Goal: Information Seeking & Learning: Learn about a topic

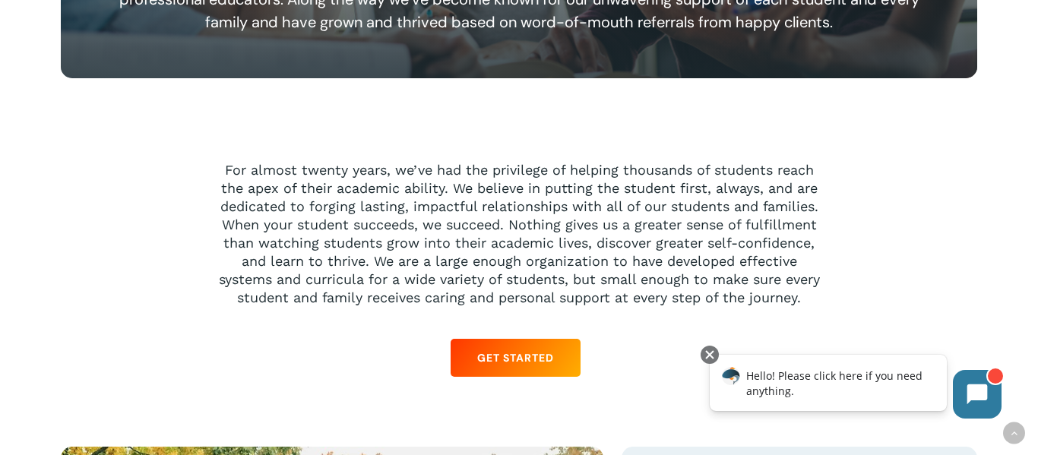
scroll to position [1109, 0]
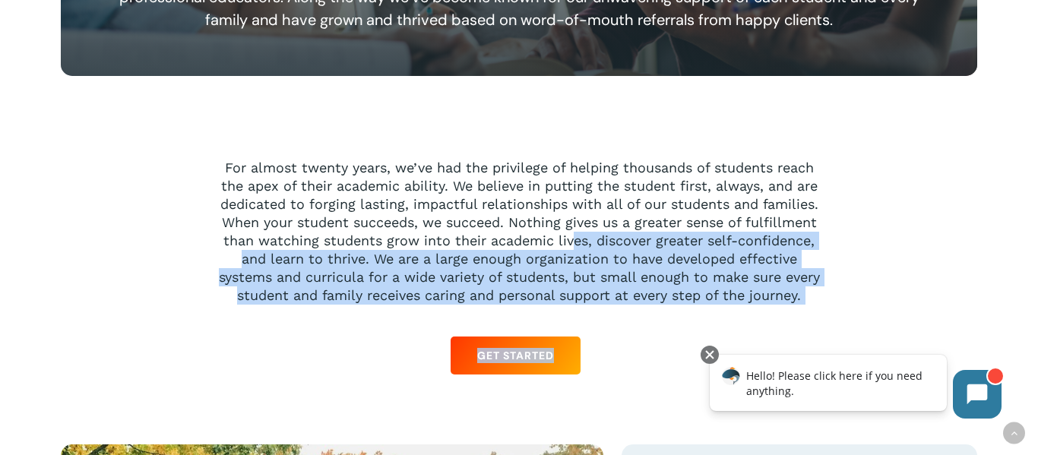
drag, startPoint x: 640, startPoint y: 325, endPoint x: 571, endPoint y: 235, distance: 113.4
click at [571, 235] on div "For almost twenty years, we’ve had the privilege of helping thousands of studen…" at bounding box center [519, 270] width 604 height 223
click at [571, 235] on p "For almost twenty years, we’ve had the privilege of helping thousands of studen…" at bounding box center [519, 232] width 604 height 146
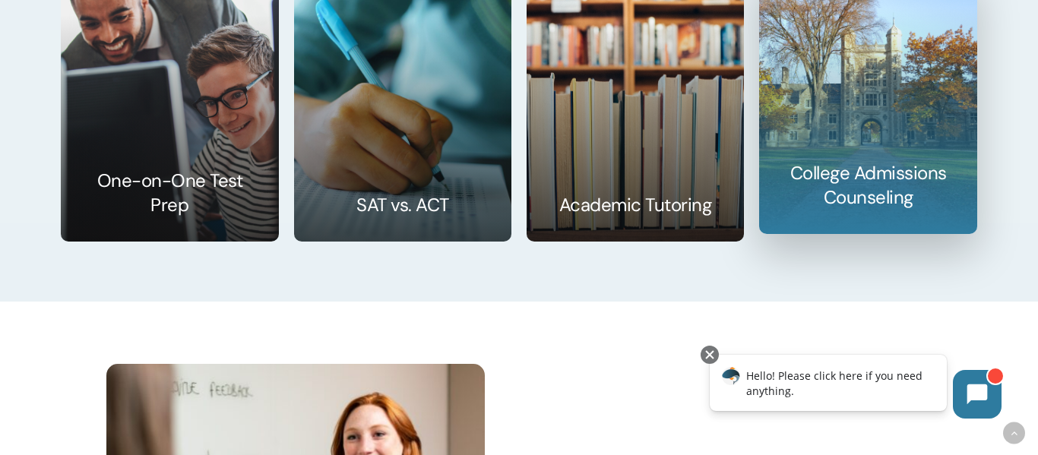
scroll to position [2290, 0]
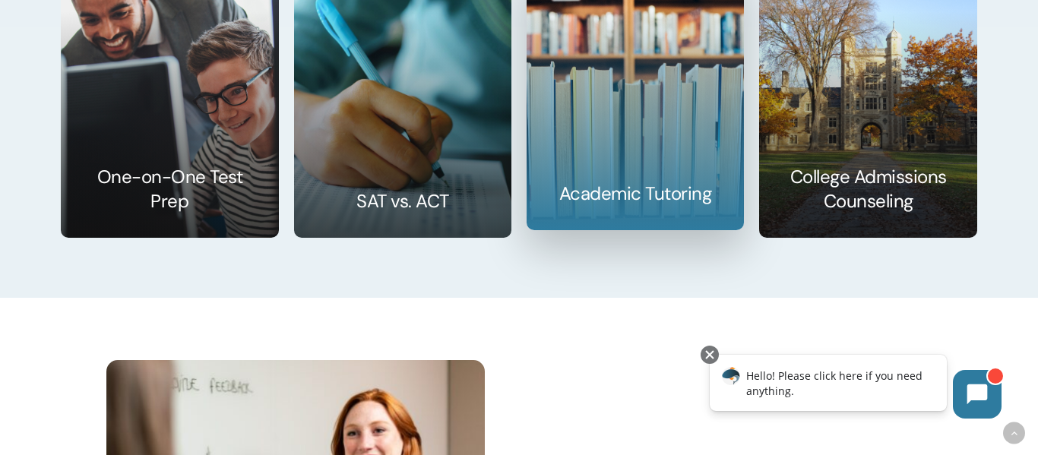
click at [648, 164] on link at bounding box center [635, 97] width 216 height 264
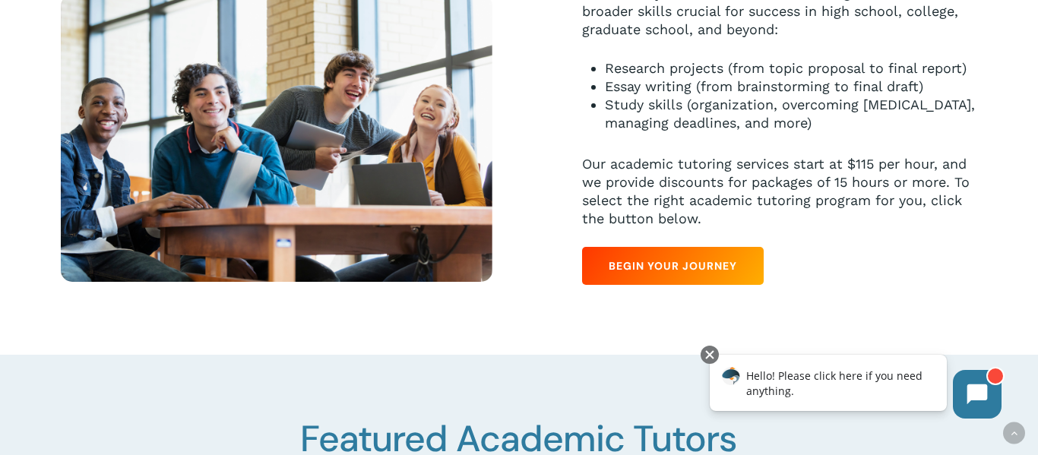
scroll to position [814, 0]
